Goal: Task Accomplishment & Management: Use online tool/utility

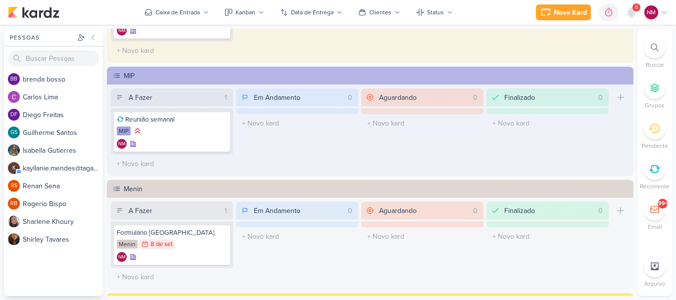
scroll to position [877, 0]
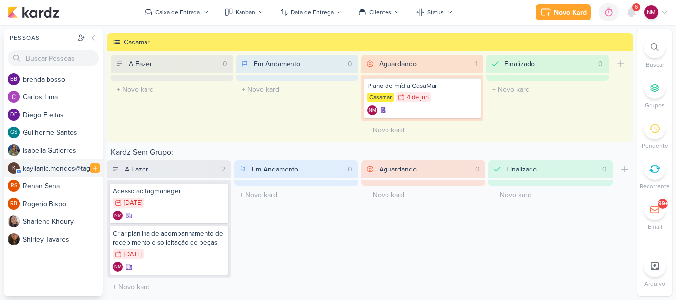
click at [36, 168] on div "k a y l l a n i e . m e n d e s @ t a g a w a - m a i l . c o m . b r" at bounding box center [63, 168] width 80 height 10
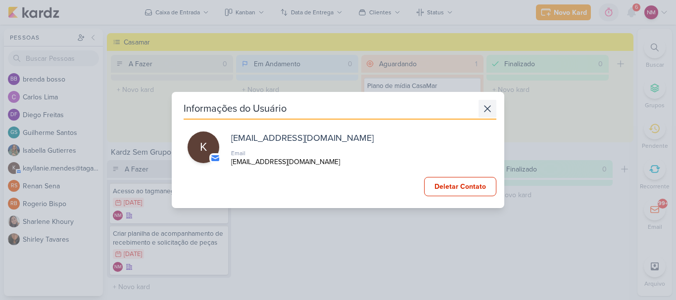
click at [483, 107] on icon at bounding box center [488, 109] width 12 height 12
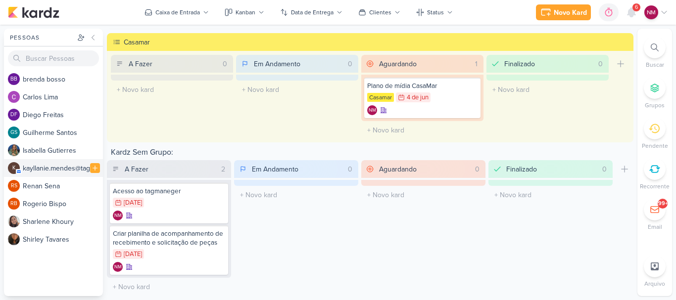
click at [63, 163] on div "k a y l l a n i e . m e n d e s @ t a g a w a - m a i l . c o m . b r" at bounding box center [63, 168] width 80 height 10
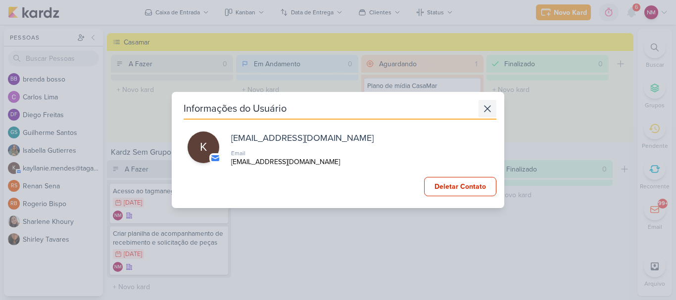
click at [485, 110] on icon at bounding box center [487, 109] width 6 height 6
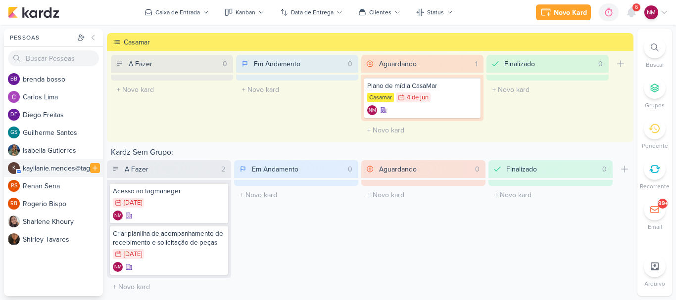
click at [13, 168] on p "k" at bounding box center [13, 168] width 3 height 5
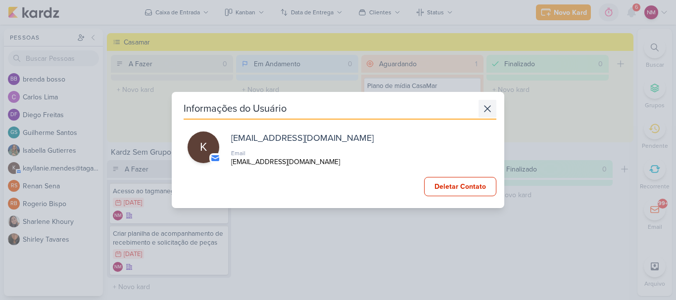
click at [482, 113] on icon at bounding box center [488, 109] width 12 height 12
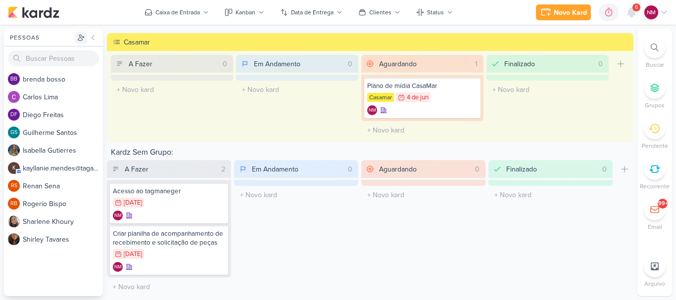
click at [80, 37] on icon at bounding box center [81, 38] width 8 height 8
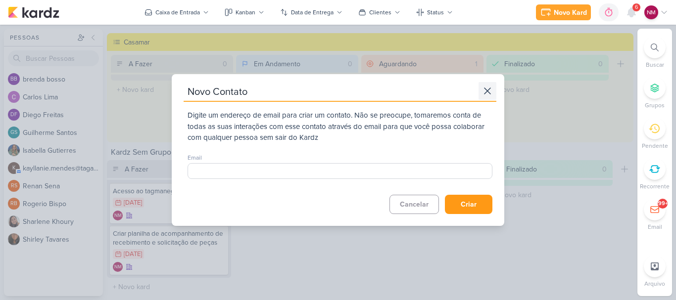
click at [487, 90] on icon at bounding box center [488, 91] width 12 height 12
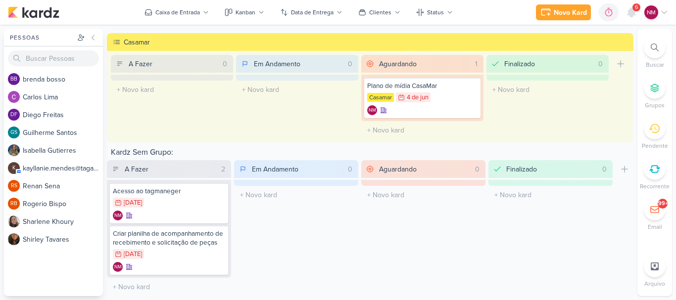
click at [660, 214] on div "99+" at bounding box center [655, 210] width 22 height 22
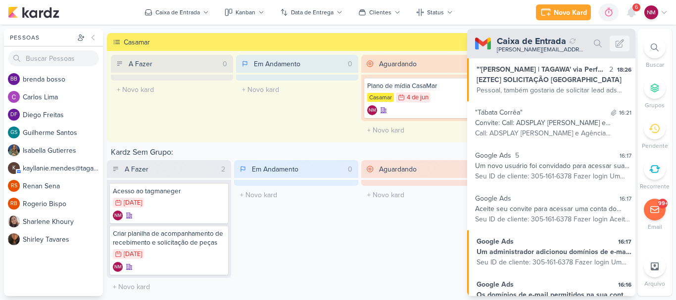
click at [38, 40] on div "Pessoas" at bounding box center [41, 37] width 67 height 9
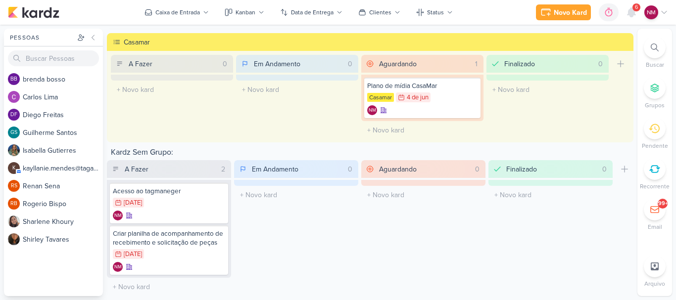
click at [43, 22] on div "Novo Kard Ctrl + k 0h0m Sessão desligada... Hoje 0h0m Semana 0h0m Mês 0h0m" at bounding box center [338, 12] width 660 height 25
click at [45, 16] on img at bounding box center [33, 12] width 51 height 12
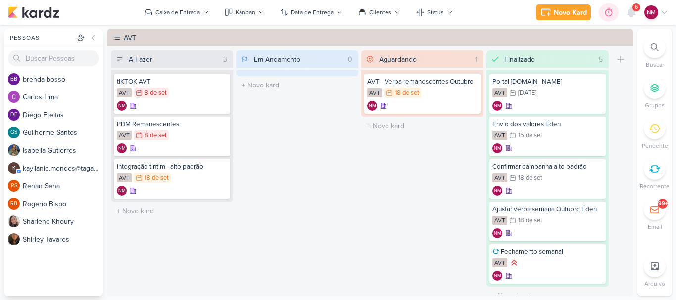
click at [613, 16] on icon at bounding box center [609, 12] width 10 height 10
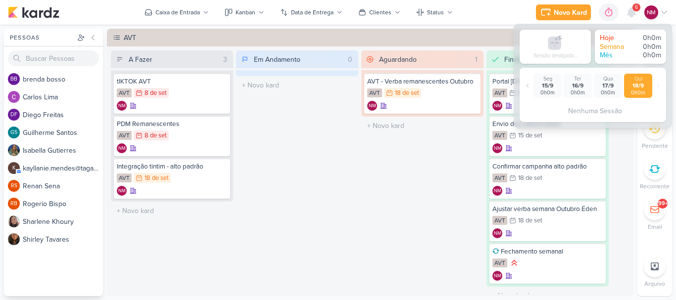
drag, startPoint x: 257, startPoint y: 171, endPoint x: 265, endPoint y: 171, distance: 7.4
click at [258, 171] on div "Em Andamento 0 Mover Para Esquerda Mover Para Direita [GEOGRAPHIC_DATA] O títul…" at bounding box center [297, 172] width 122 height 244
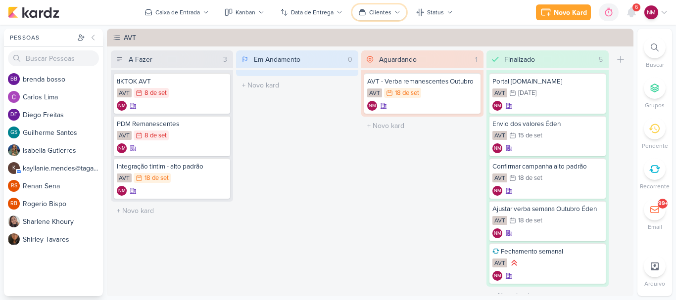
click at [385, 15] on div "Clientes" at bounding box center [380, 12] width 22 height 9
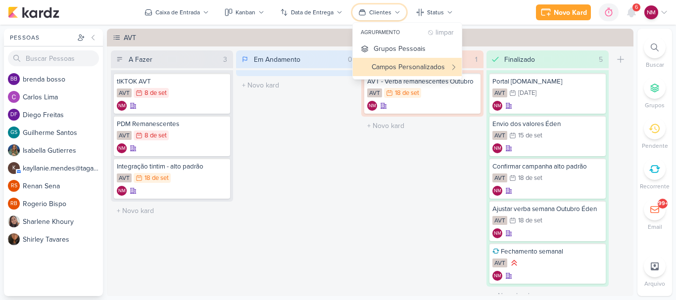
click at [385, 15] on div "Clientes" at bounding box center [380, 12] width 22 height 9
